Goal: Information Seeking & Learning: Learn about a topic

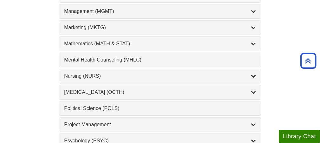
scroll to position [601, 0]
click at [250, 26] on div "Marketing (MKTG) , 4 guides" at bounding box center [160, 28] width 202 height 14
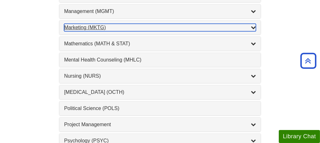
click at [253, 25] on icon "List of Subjects" at bounding box center [253, 27] width 5 height 5
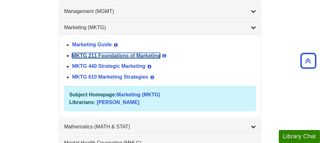
click at [128, 53] on link "MKTG 211 Foundations of Marketing" at bounding box center [116, 55] width 88 height 5
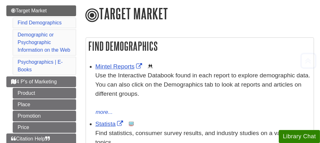
scroll to position [76, 0]
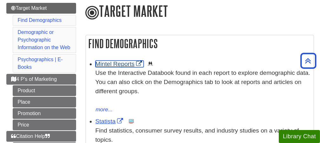
click at [112, 67] on link "Mintel Reports" at bounding box center [120, 64] width 49 height 7
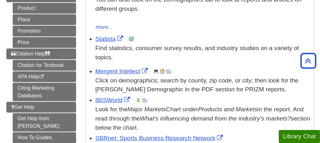
scroll to position [164, 0]
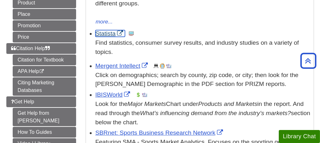
click at [103, 34] on link "Statista" at bounding box center [111, 33] width 30 height 7
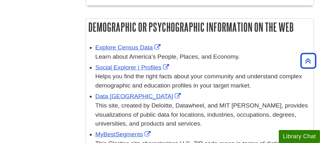
scroll to position [410, 0]
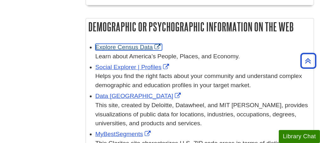
click at [129, 47] on link "Explore Census Data" at bounding box center [129, 47] width 67 height 7
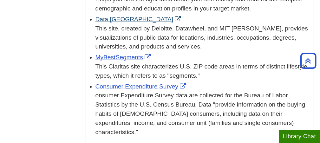
scroll to position [488, 0]
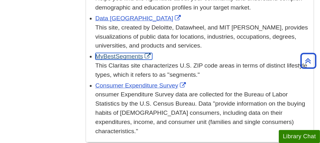
click at [117, 53] on link "MyBestSegments" at bounding box center [124, 56] width 57 height 7
